Goal: Browse casually

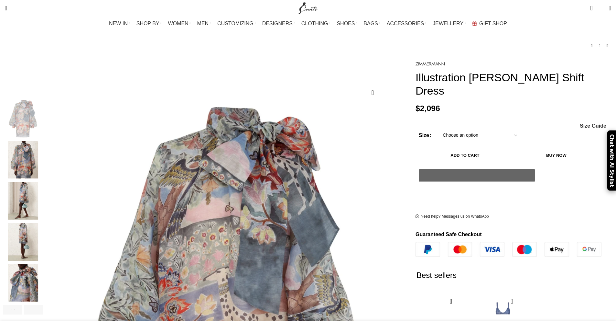
scroll to position [32, 0]
click at [43, 167] on img "2 / 8" at bounding box center [22, 160] width 39 height 38
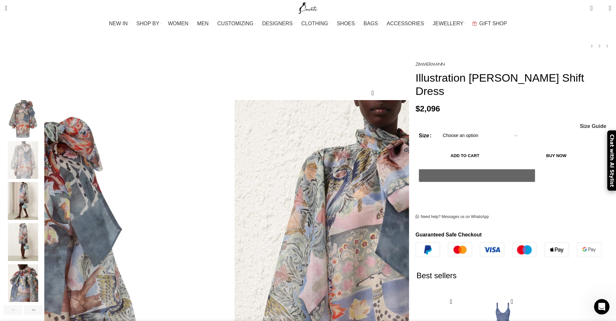
scroll to position [0, 205]
click at [43, 159] on img "2 / 8" at bounding box center [22, 160] width 39 height 38
click at [43, 145] on img "2 / 8" at bounding box center [22, 160] width 39 height 38
click at [43, 114] on img "1 / 8" at bounding box center [22, 119] width 39 height 38
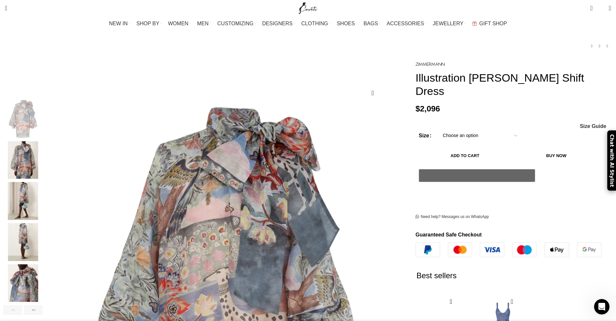
click at [43, 185] on img "3 / 8" at bounding box center [22, 201] width 39 height 38
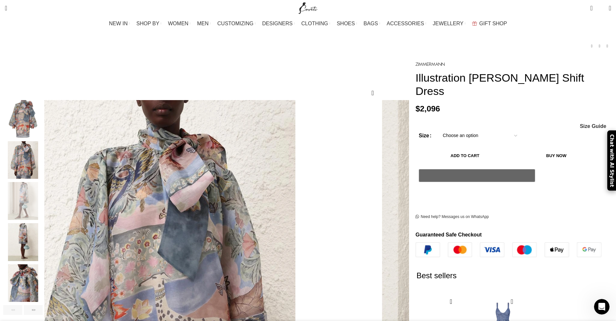
click at [43, 224] on img "4 / 8" at bounding box center [22, 242] width 39 height 38
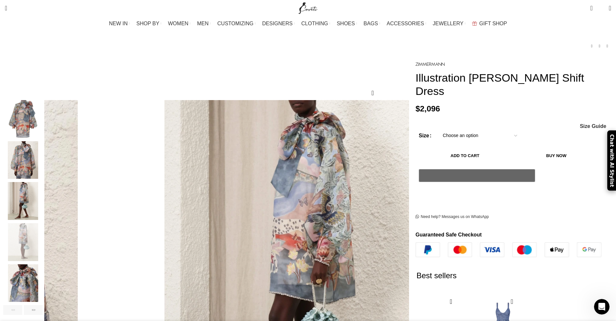
click at [43, 252] on img "4 / 8" at bounding box center [22, 242] width 39 height 38
click at [43, 264] on img "5 / 8" at bounding box center [22, 283] width 39 height 38
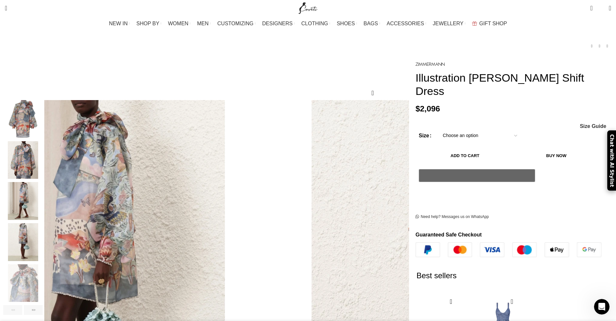
scroll to position [0, 272]
